Goal: Find specific page/section: Find specific page/section

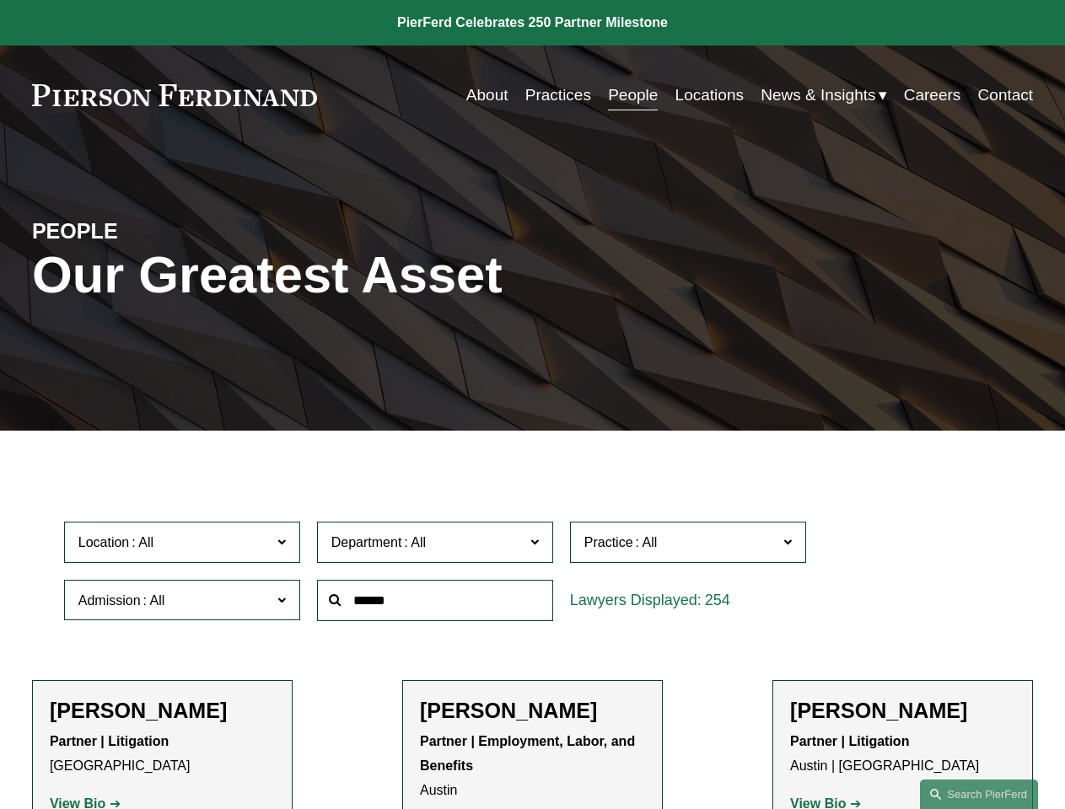
click at [532, 630] on div at bounding box center [435, 601] width 253 height 58
click at [532, 575] on div at bounding box center [435, 601] width 253 height 58
click at [183, 546] on span "Location" at bounding box center [174, 542] width 193 height 23
click at [436, 546] on span "Department" at bounding box center [427, 542] width 193 height 23
click at [689, 546] on span "Practice" at bounding box center [680, 542] width 193 height 23
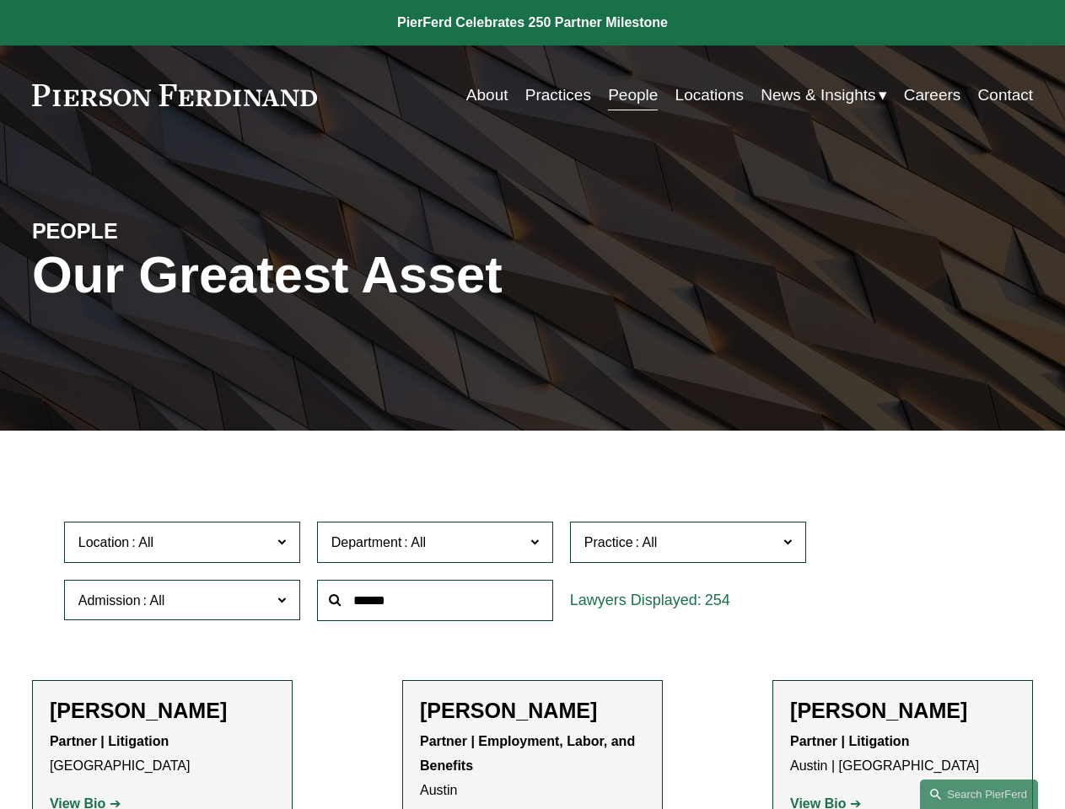
click at [0, 0] on link "All" at bounding box center [0, 0] width 0 height 0
click at [436, 604] on input "text" at bounding box center [435, 600] width 236 height 41
click at [979, 794] on link "Search this site" at bounding box center [979, 795] width 118 height 30
